Goal: Navigation & Orientation: Find specific page/section

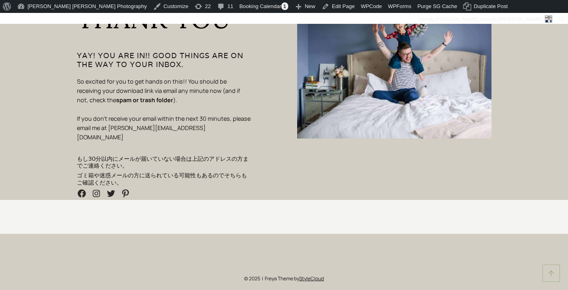
scroll to position [65, 0]
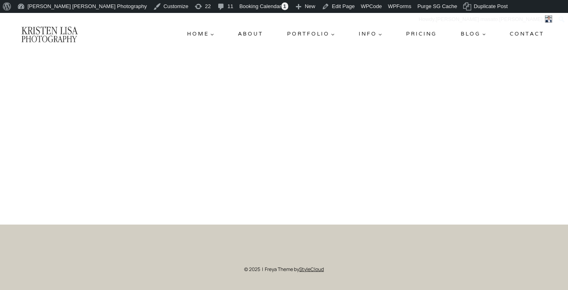
click at [152, 67] on div at bounding box center [284, 140] width 568 height 170
click at [318, 7] on link "Edit Page" at bounding box center [337, 6] width 39 height 13
